Goal: Transaction & Acquisition: Purchase product/service

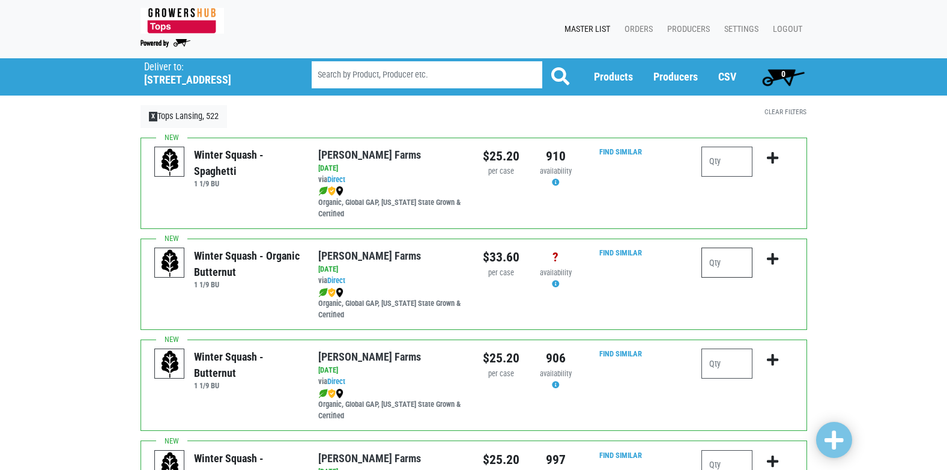
drag, startPoint x: 0, startPoint y: 0, endPoint x: 734, endPoint y: 263, distance: 779.7
click at [730, 264] on input "number" at bounding box center [727, 262] width 51 height 30
type input "1"
click at [774, 260] on icon "submit" at bounding box center [772, 258] width 11 height 13
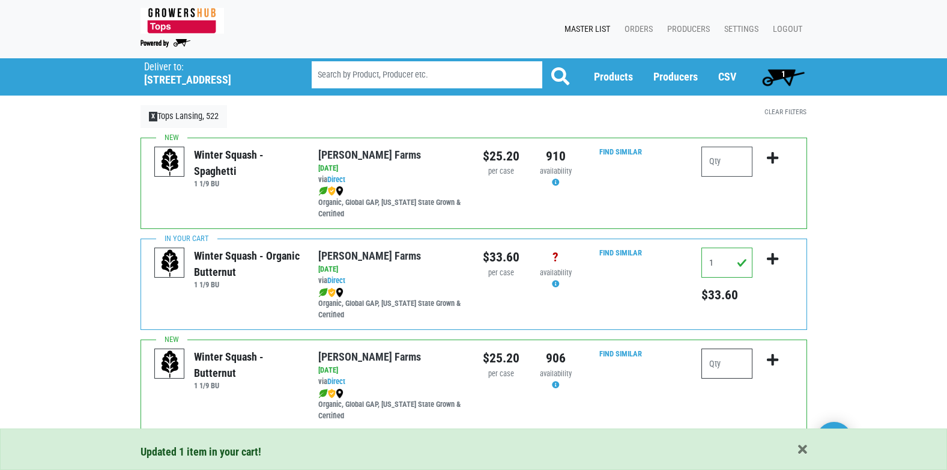
click at [736, 367] on input "number" at bounding box center [727, 363] width 51 height 30
type input "2"
click at [774, 357] on icon "submit" at bounding box center [772, 359] width 11 height 13
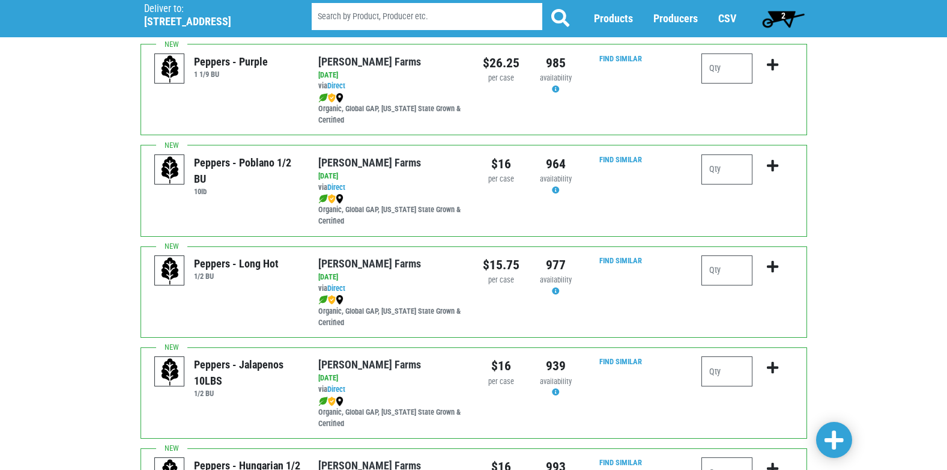
scroll to position [1622, 0]
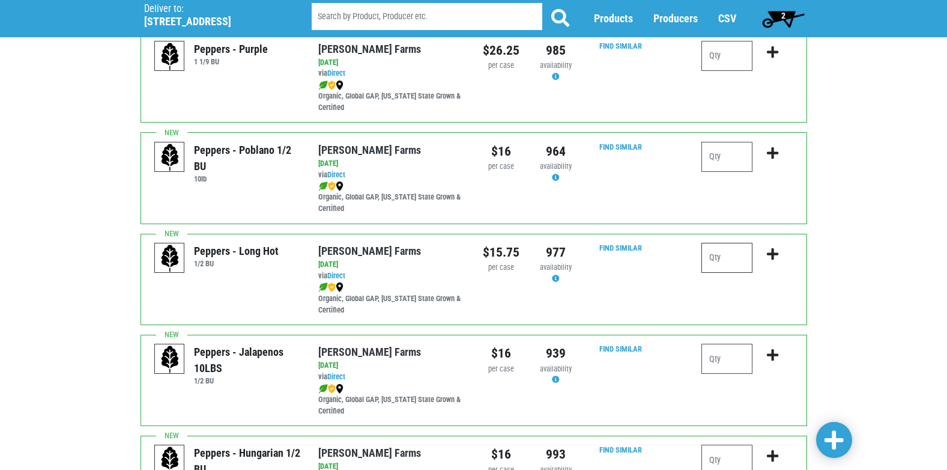
click at [738, 256] on input "number" at bounding box center [727, 258] width 51 height 30
type input "1"
click at [775, 253] on icon "submit" at bounding box center [772, 253] width 11 height 13
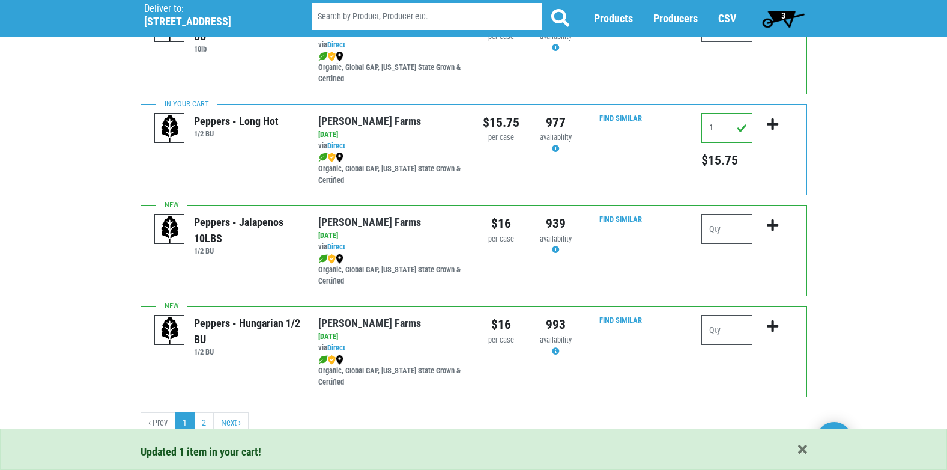
scroll to position [1755, 0]
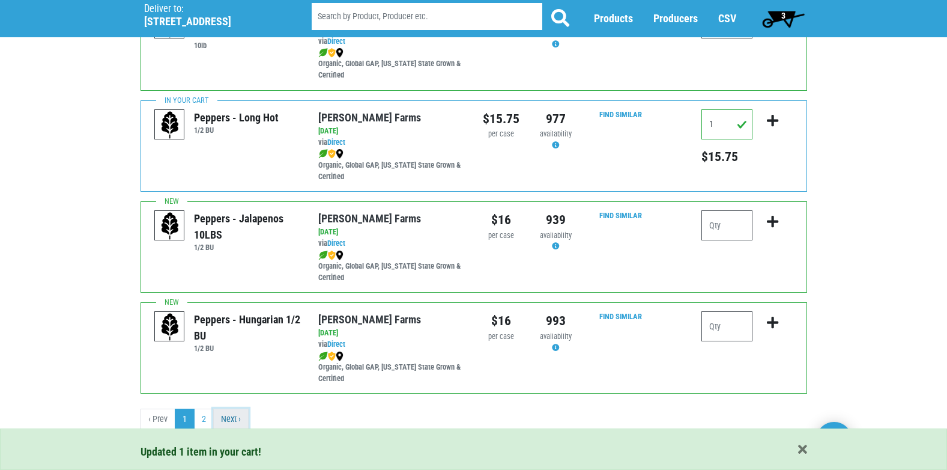
click at [231, 416] on link "Next ›" at bounding box center [230, 419] width 35 height 22
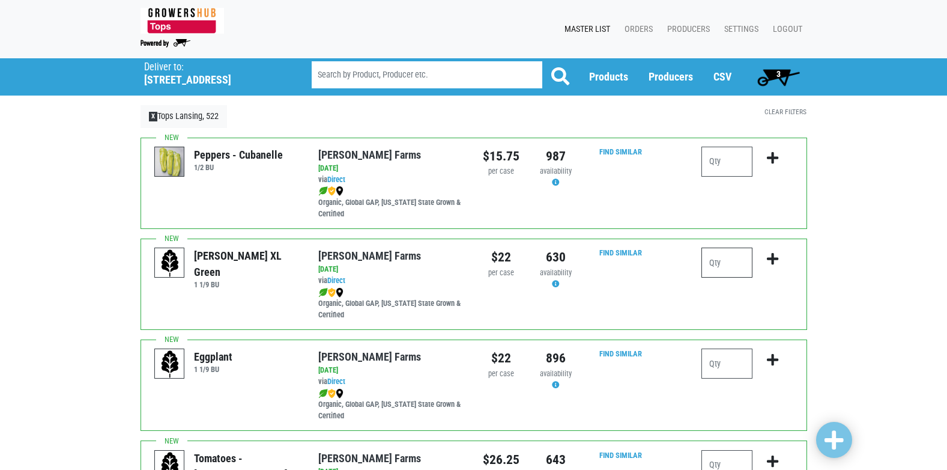
click at [729, 265] on input "number" at bounding box center [727, 262] width 51 height 30
type input "2"
click at [775, 259] on icon "submit" at bounding box center [772, 258] width 11 height 13
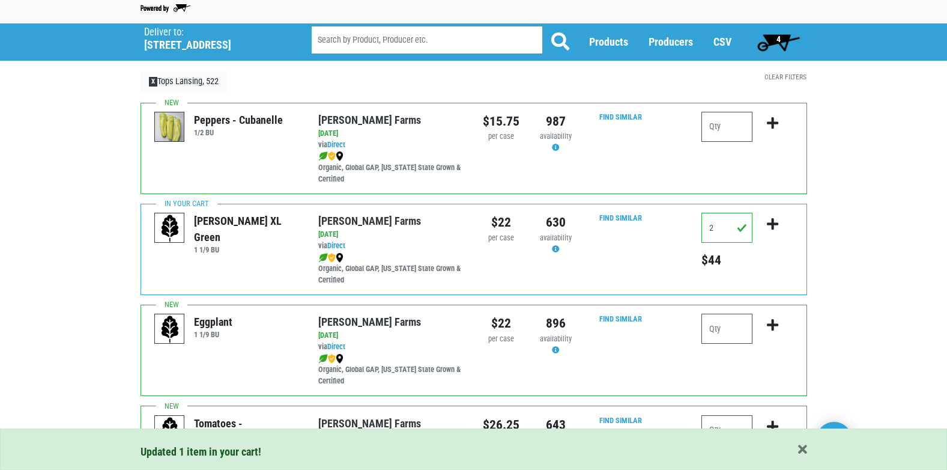
scroll to position [60, 0]
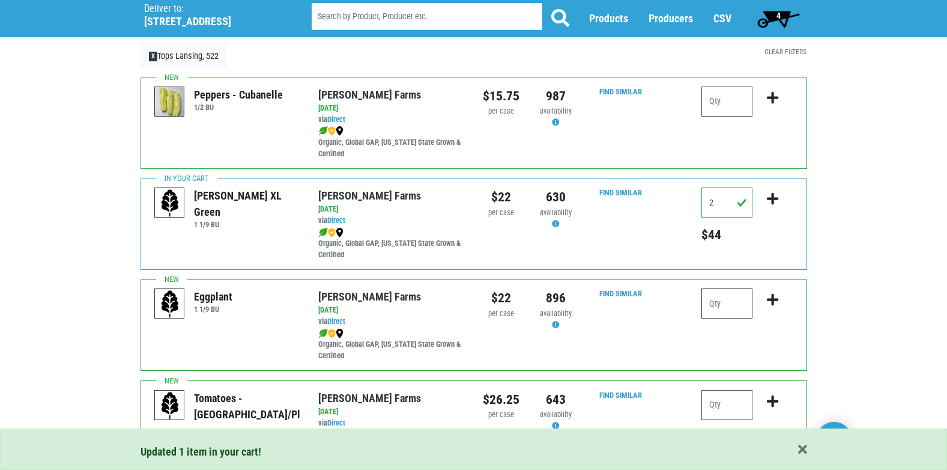
click at [735, 300] on input "number" at bounding box center [727, 303] width 51 height 30
type input "1"
click at [775, 299] on icon "submit" at bounding box center [772, 299] width 11 height 13
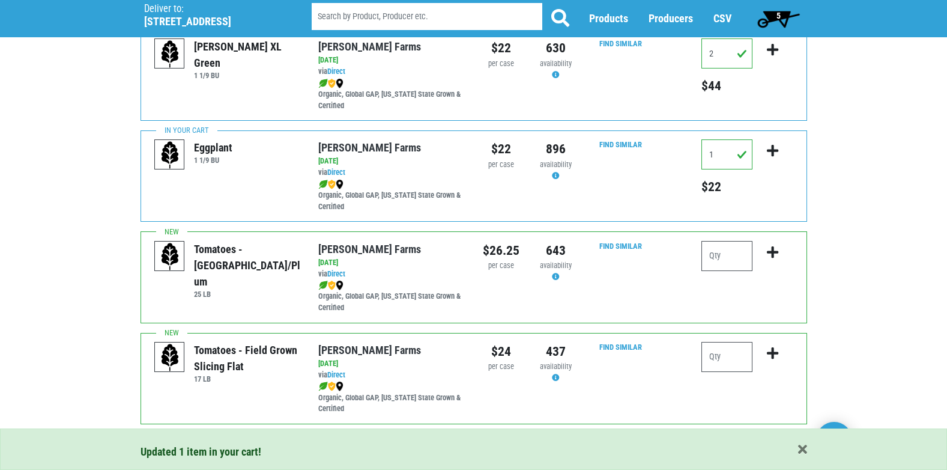
scroll to position [240, 0]
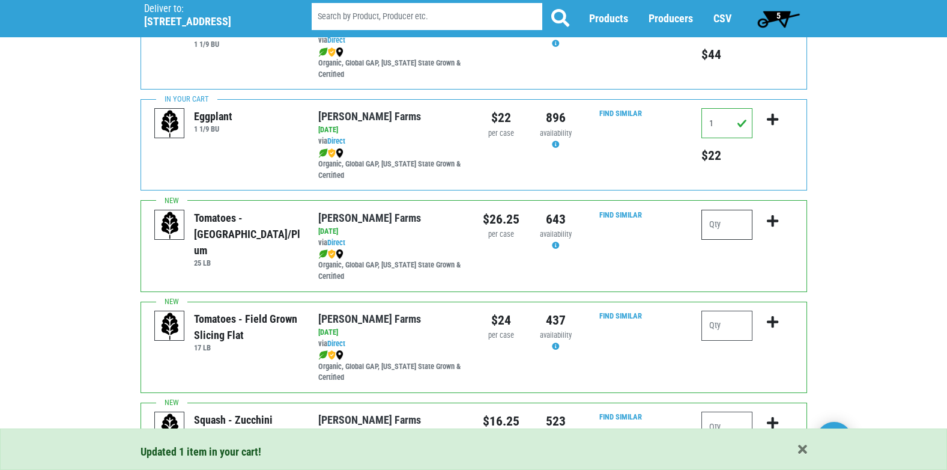
click at [743, 233] on input "number" at bounding box center [727, 225] width 51 height 30
type input "1"
click at [775, 223] on icon "submit" at bounding box center [772, 220] width 11 height 13
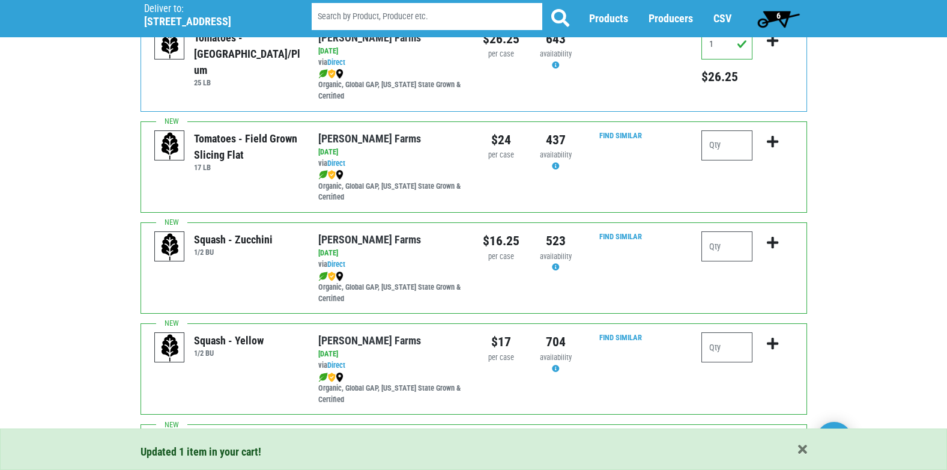
scroll to position [481, 0]
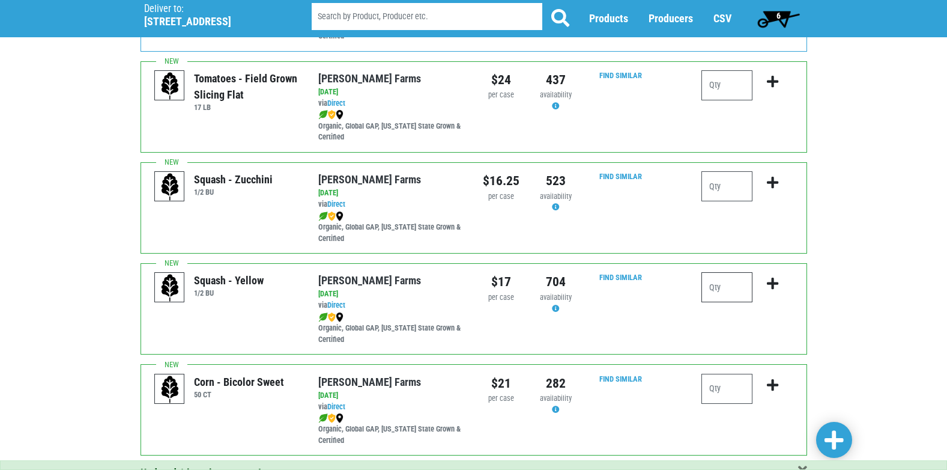
click at [729, 285] on input "number" at bounding box center [727, 287] width 51 height 30
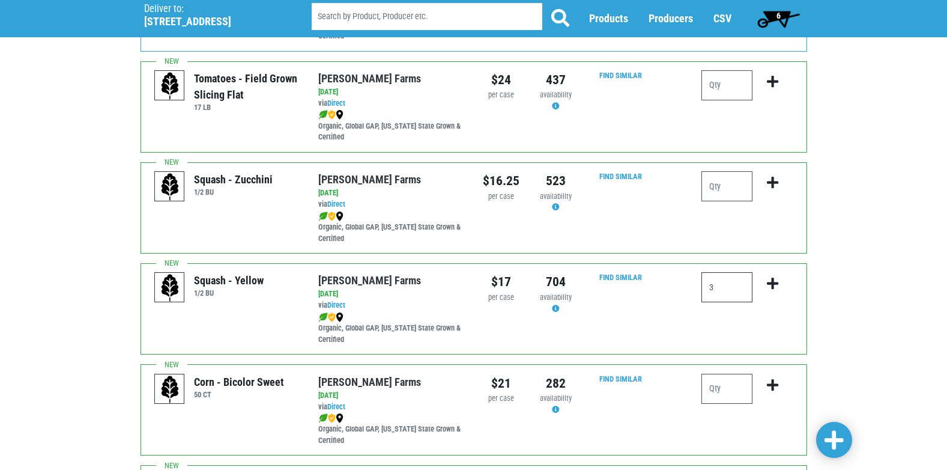
type input "3"
click at [773, 284] on icon "submit" at bounding box center [772, 283] width 11 height 13
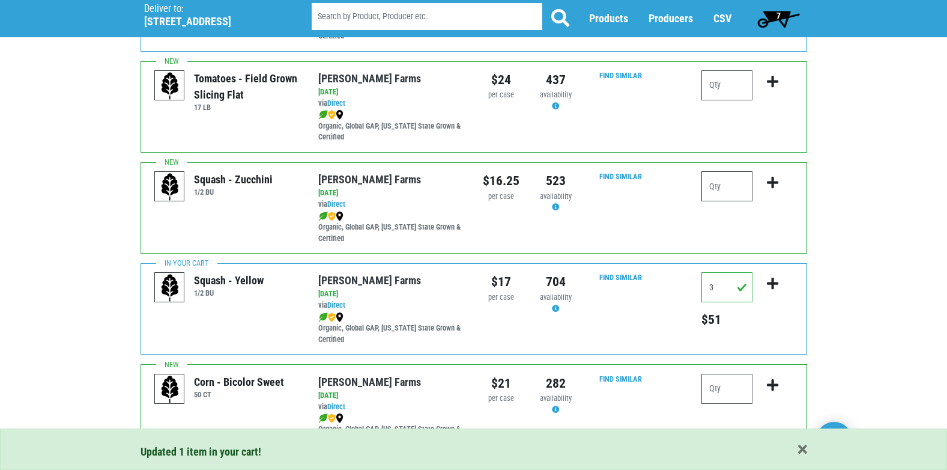
click at [729, 188] on input "number" at bounding box center [727, 186] width 51 height 30
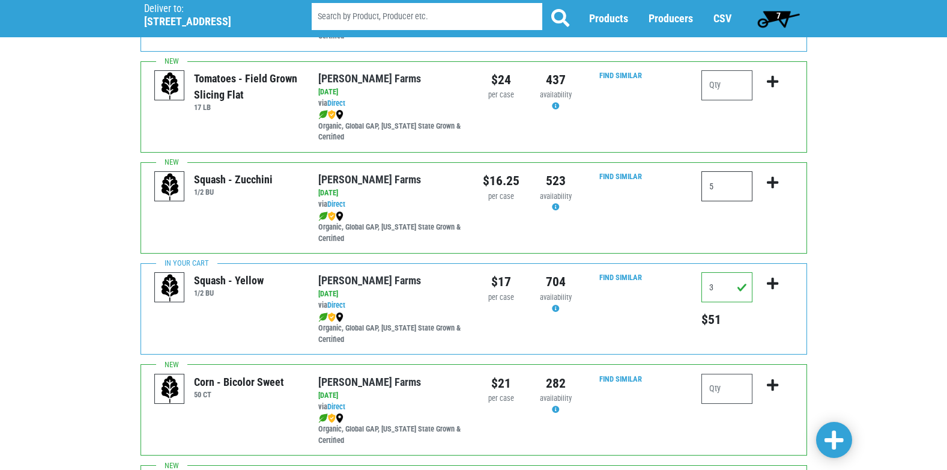
type input "5"
click at [774, 179] on icon "submit" at bounding box center [772, 182] width 11 height 13
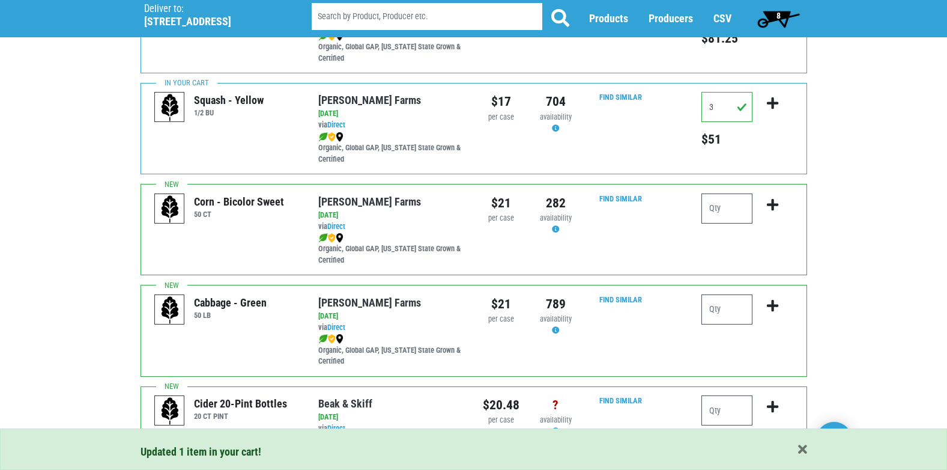
scroll to position [721, 0]
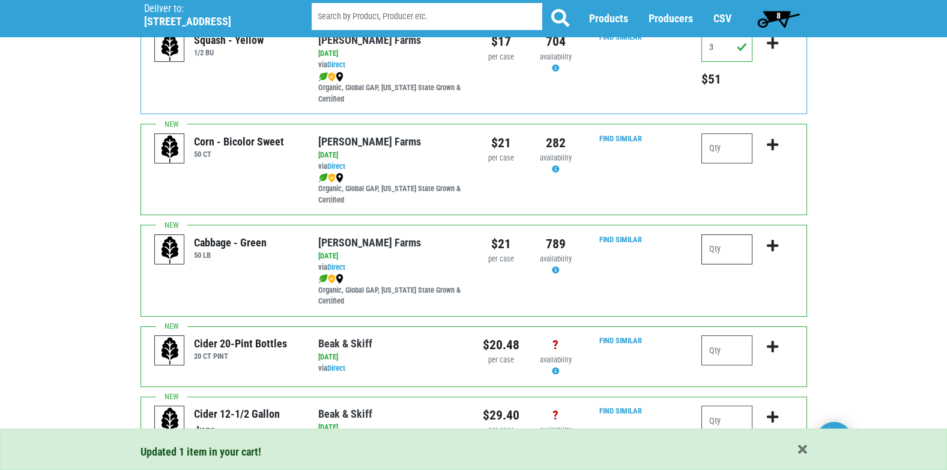
click at [730, 255] on input "number" at bounding box center [727, 249] width 51 height 30
type input "2"
drag, startPoint x: 772, startPoint y: 245, endPoint x: 754, endPoint y: 246, distance: 18.7
click at [771, 245] on icon "submit" at bounding box center [772, 245] width 11 height 13
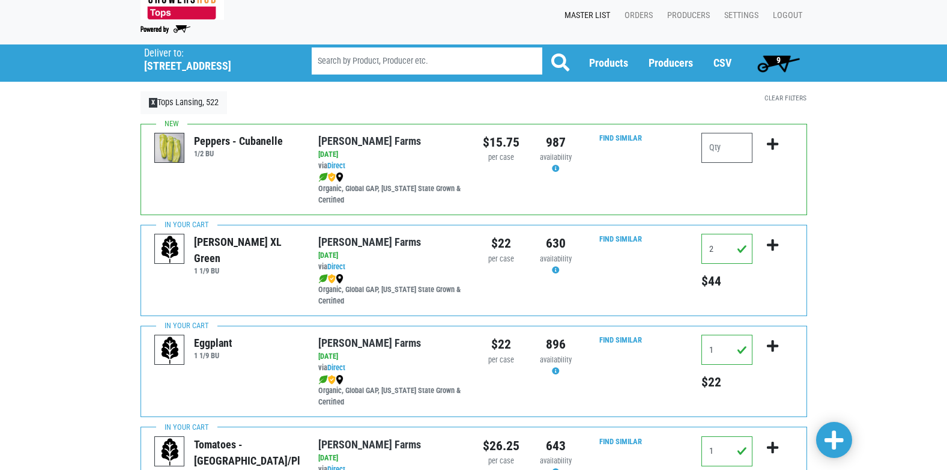
scroll to position [0, 0]
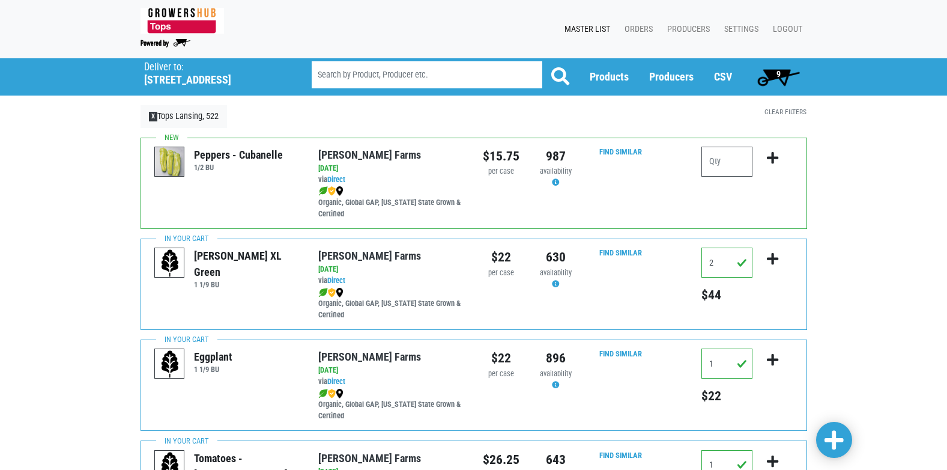
click at [778, 71] on span "9" at bounding box center [779, 74] width 4 height 10
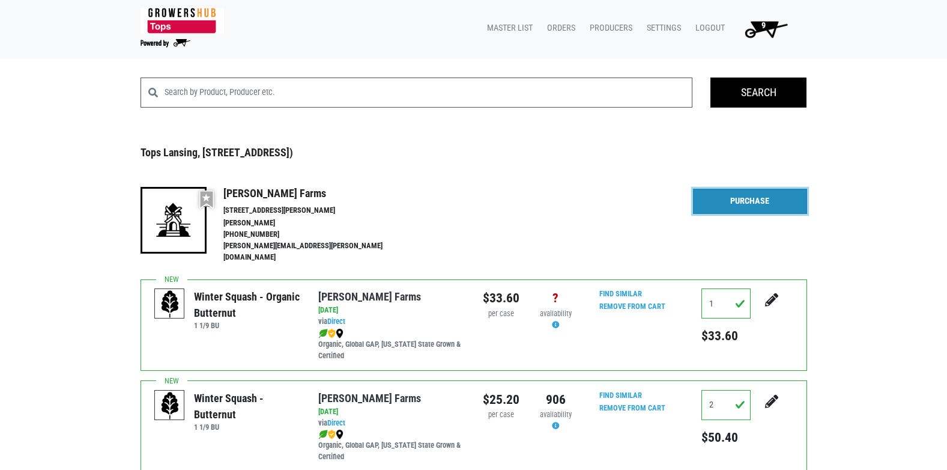
click at [740, 202] on link "Purchase" at bounding box center [750, 201] width 114 height 25
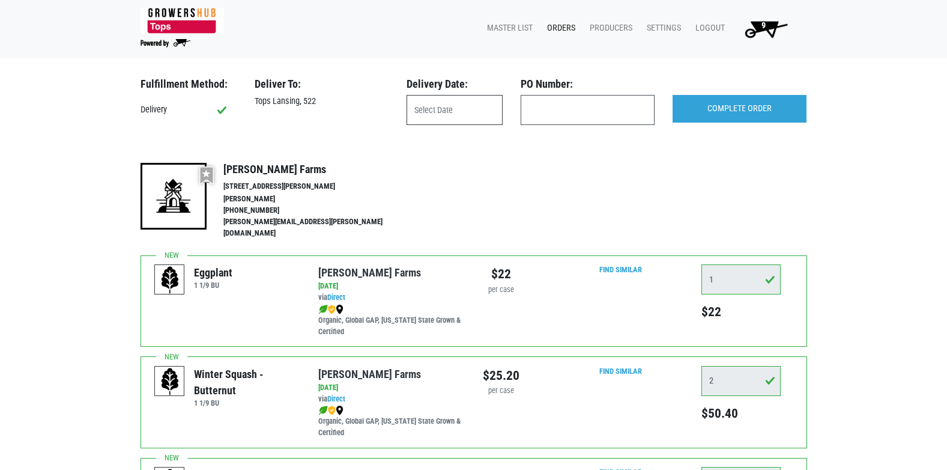
click at [464, 109] on input "text" at bounding box center [455, 110] width 96 height 30
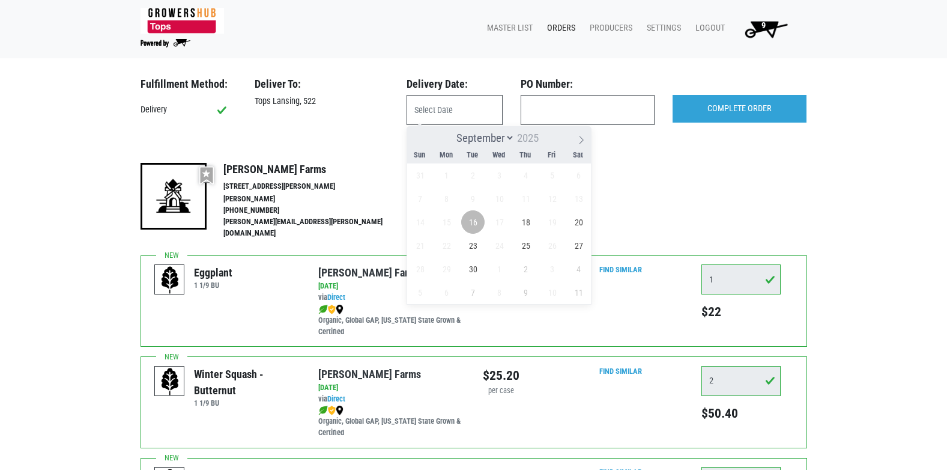
click at [474, 221] on span "16" at bounding box center [472, 221] width 23 height 23
type input "[DATE]"
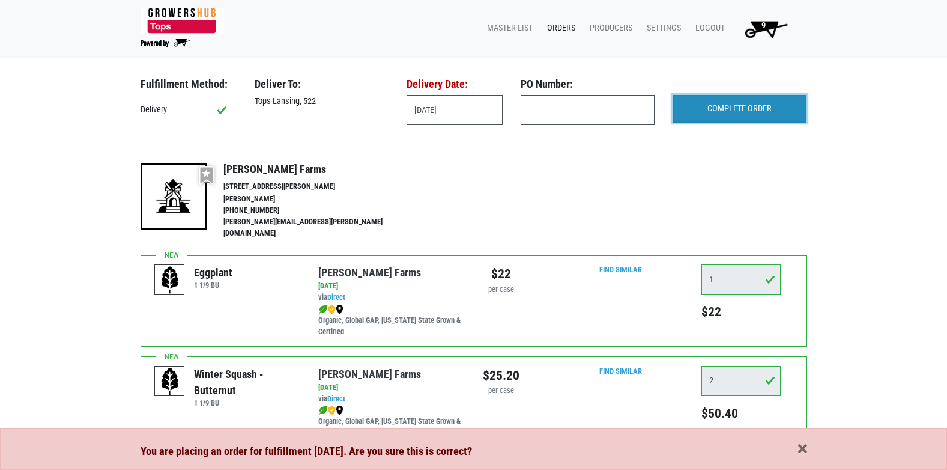
click at [759, 114] on input "COMPLETE ORDER" at bounding box center [740, 109] width 134 height 28
